Goal: Navigation & Orientation: Find specific page/section

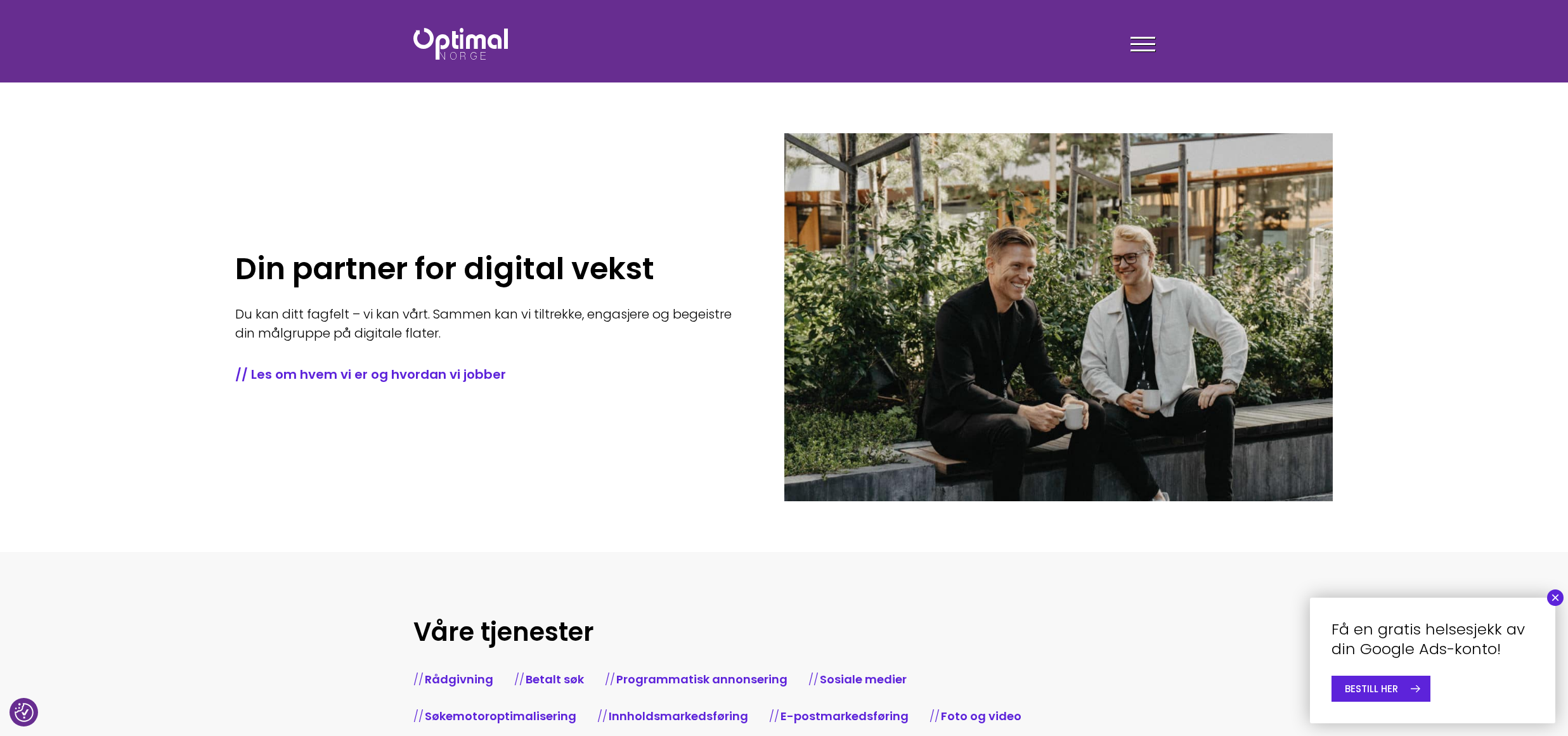
click at [512, 291] on div "Din partner for digital vekst Du kan ditt fagfelt – vi kan vårt. Sammen kan vi …" at bounding box center [509, 317] width 549 height 132
click at [382, 304] on div "Din partner for digital vekst Du kan ditt fagfelt – vi kan vårt. Sammen kan vi …" at bounding box center [509, 317] width 549 height 132
click at [450, 321] on p "Du kan ditt fagfelt – vi kan vårt. Sammen kan vi tiltrekke, engasjere og begeis…" at bounding box center [490, 323] width 511 height 38
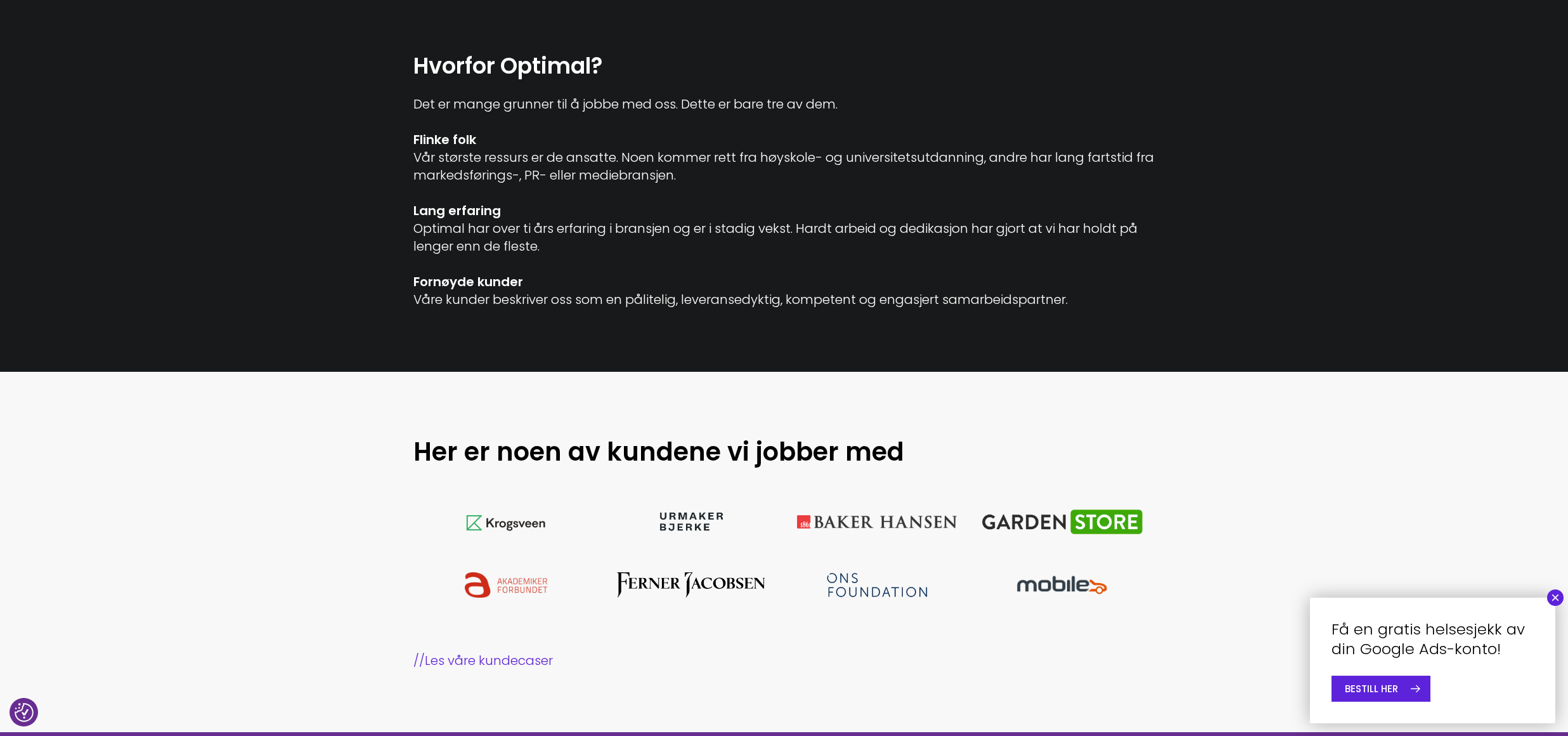
scroll to position [825, 0]
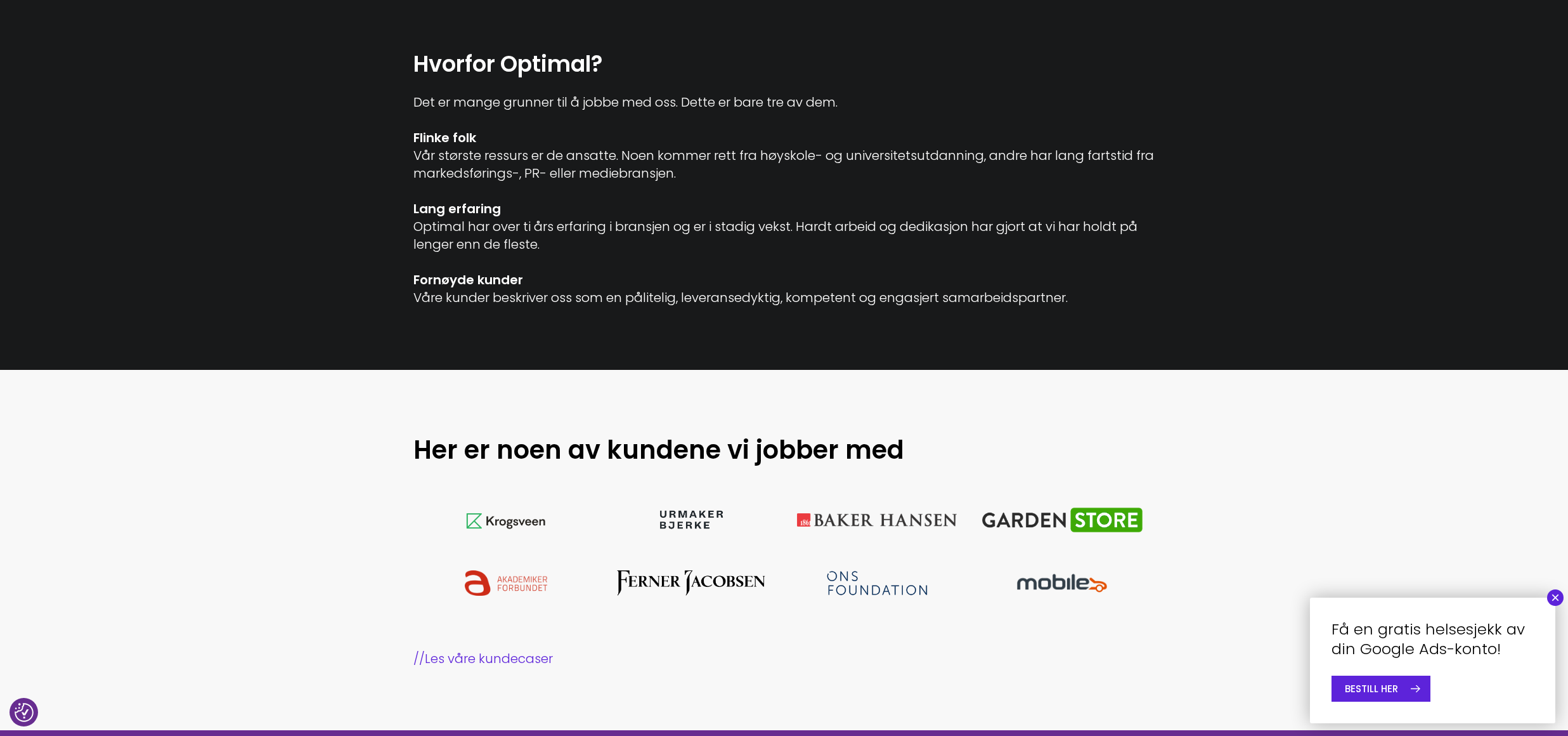
click at [1558, 597] on button "×" at bounding box center [1555, 598] width 16 height 16
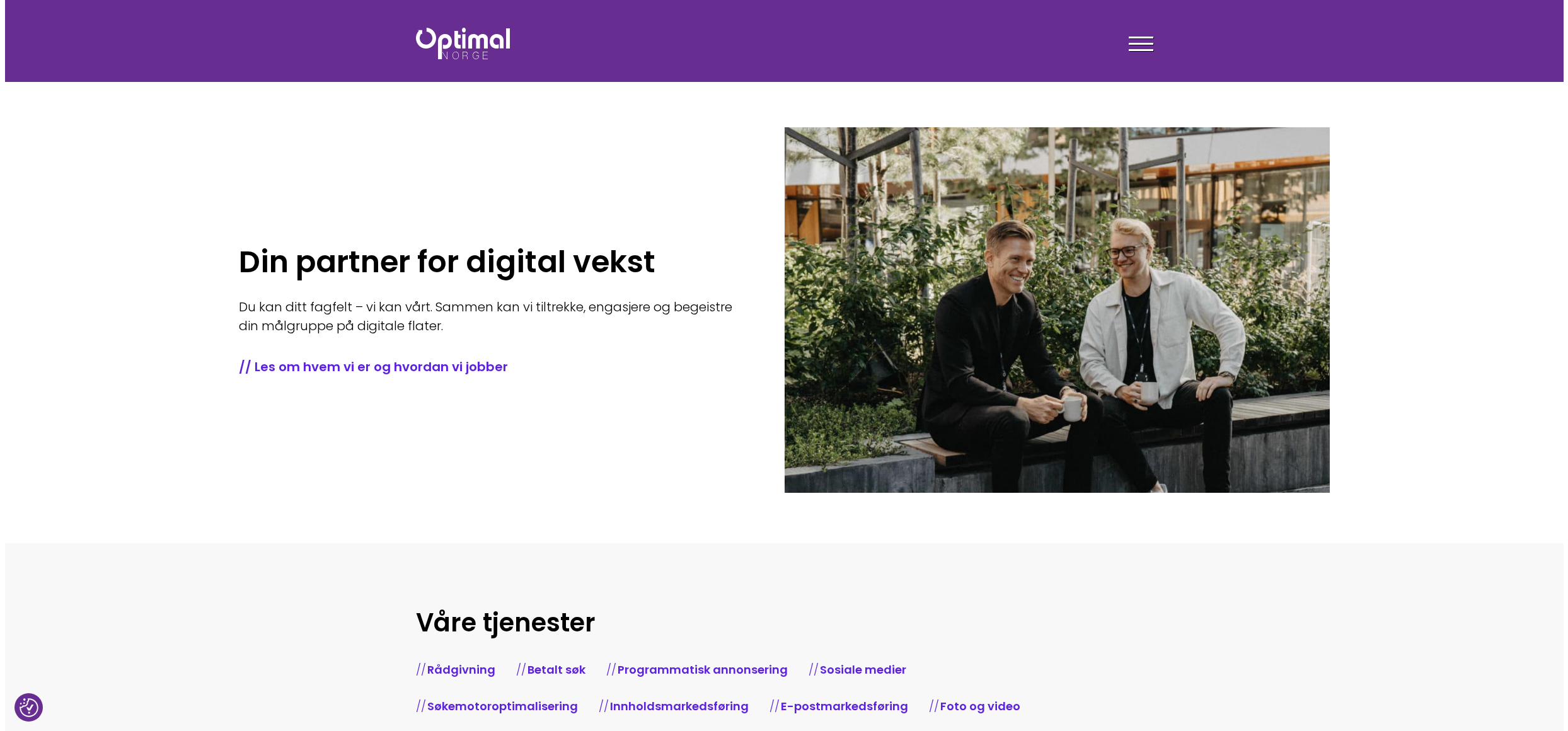
scroll to position [0, 0]
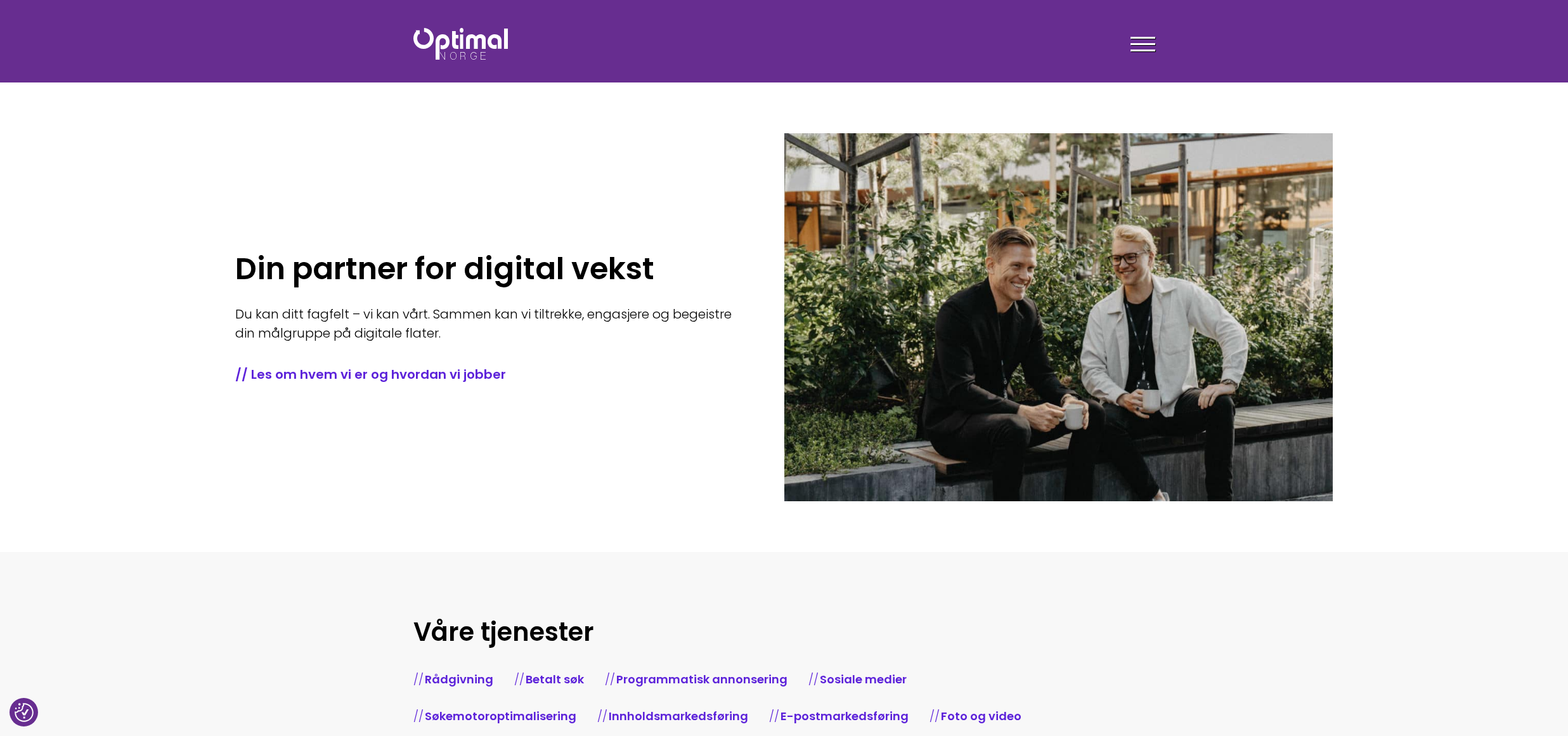
click at [1125, 38] on div "Tjenester Menneskene Om oss Kontakt oss Kundecaser Artikler Ledige stillinger F…" at bounding box center [974, 44] width 362 height 37
click at [1155, 41] on div "Tjenester Menneskene Om oss Kontakt oss Kundecaser Artikler Ledige stillinger F…" at bounding box center [974, 44] width 381 height 37
click at [1141, 47] on div at bounding box center [1142, 46] width 24 height 32
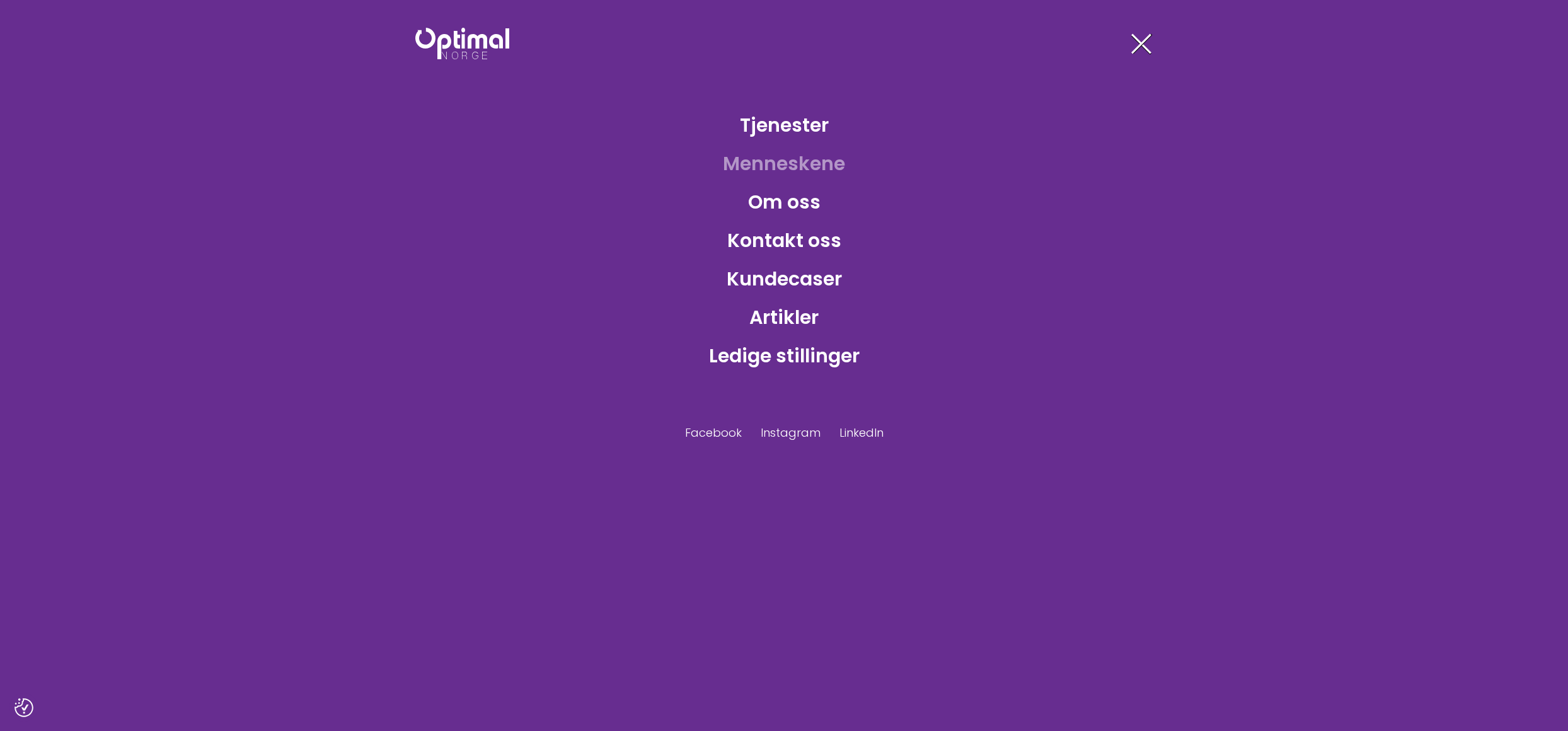
click at [781, 165] on link "Menneskene" at bounding box center [784, 164] width 143 height 41
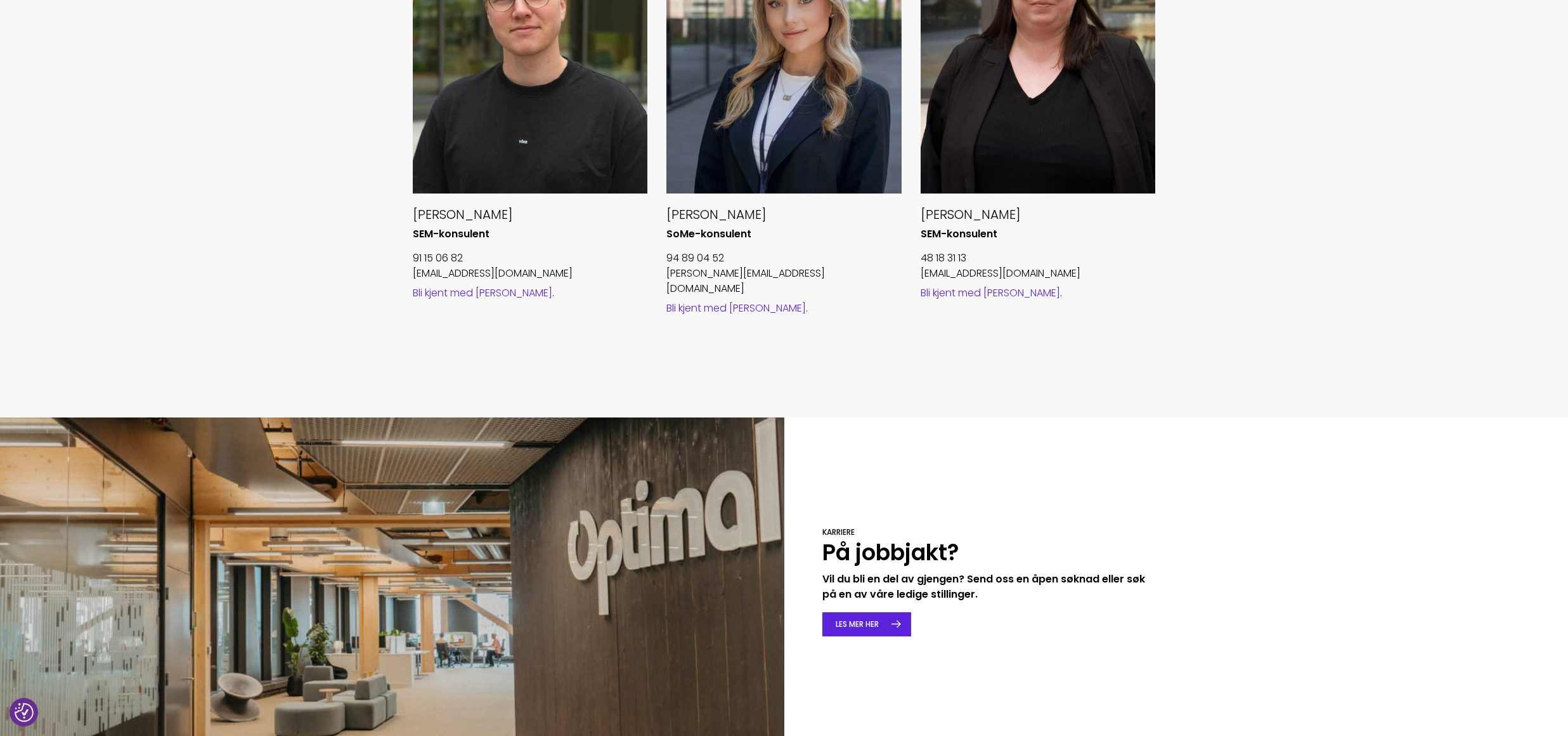
scroll to position [1522, 0]
